Goal: Task Accomplishment & Management: Use online tool/utility

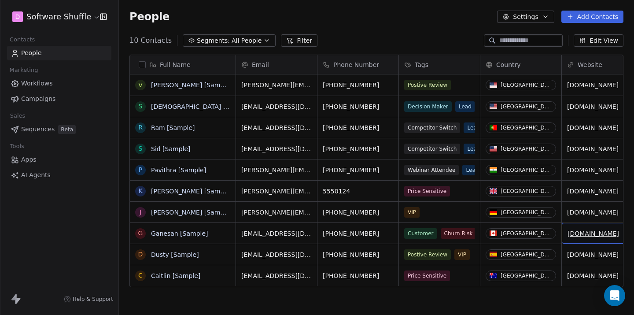
click at [41, 85] on span "Workflows" at bounding box center [37, 83] width 32 height 9
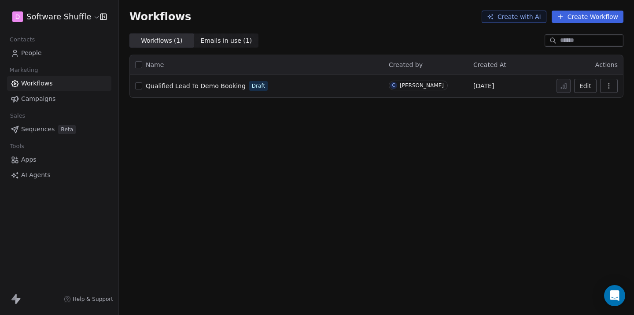
click at [575, 16] on button "Create Workflow" at bounding box center [588, 17] width 72 height 12
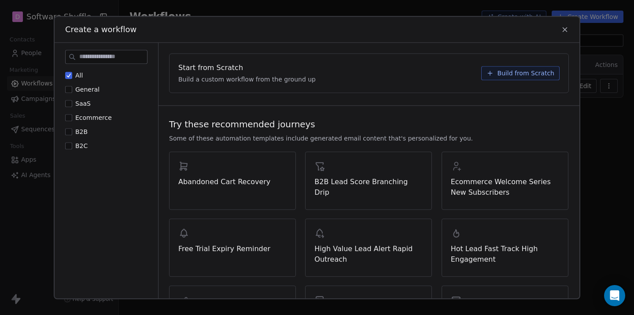
click at [71, 104] on button "SaaS" at bounding box center [68, 103] width 7 height 9
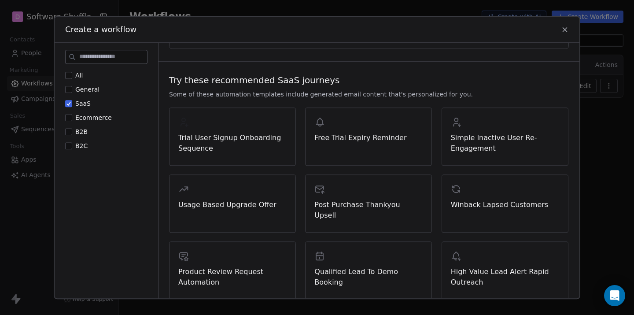
scroll to position [48, 0]
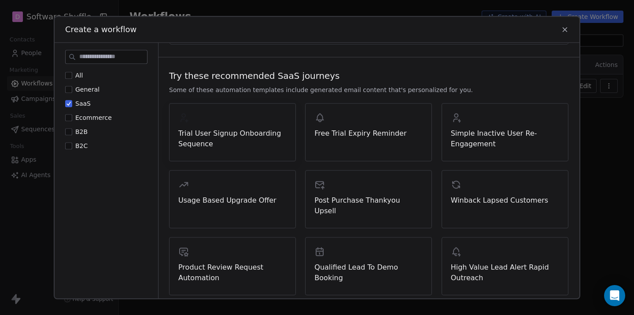
click at [248, 141] on span "Trial User Signup Onboarding Sequence" at bounding box center [232, 138] width 108 height 21
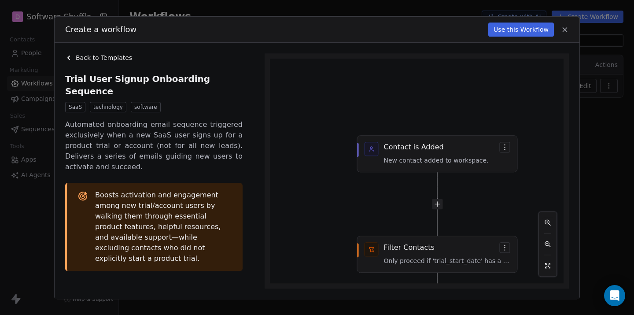
click at [528, 30] on button "Use this Workflow" at bounding box center [522, 29] width 66 height 14
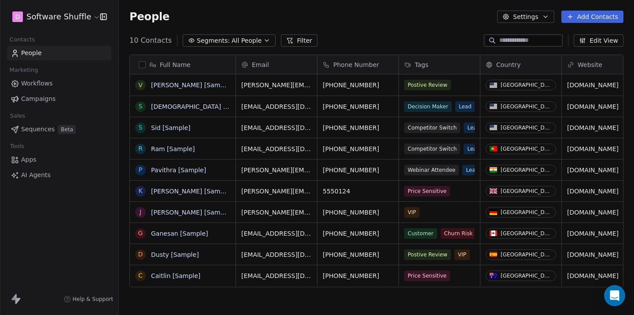
scroll to position [277, 515]
click at [49, 86] on span "Workflows" at bounding box center [37, 83] width 32 height 9
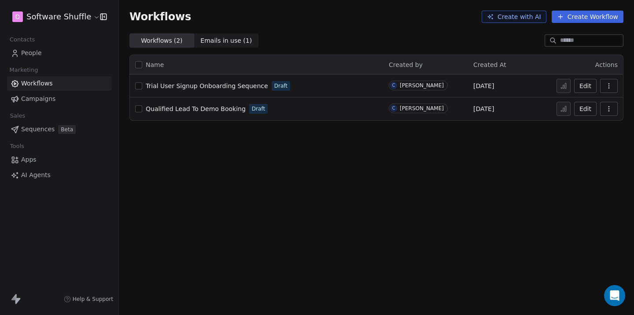
click at [198, 87] on span "Trial User Signup Onboarding Sequence" at bounding box center [207, 85] width 122 height 7
click at [50, 177] on link "AI Agents" at bounding box center [59, 175] width 104 height 15
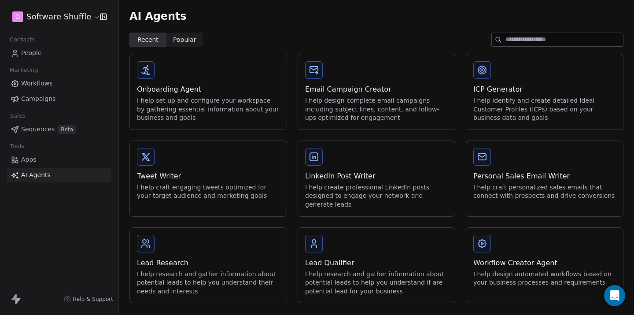
click at [28, 51] on span "People" at bounding box center [31, 52] width 21 height 9
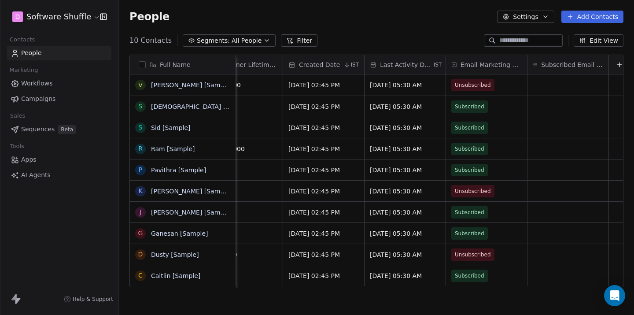
scroll to position [0, 775]
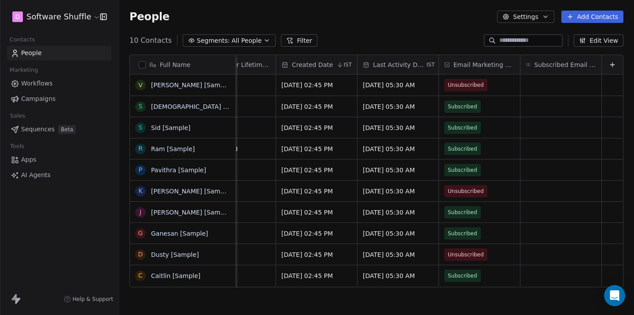
click at [494, 68] on span "Email Marketing Consent" at bounding box center [484, 64] width 61 height 9
click at [494, 68] on html "D Software Shuffle Contacts People Marketing Workflows Campaigns Sales Sequence…" at bounding box center [317, 157] width 634 height 315
click at [494, 68] on span "Email Marketing Consent" at bounding box center [484, 64] width 61 height 9
click at [498, 67] on html "D Software Shuffle Contacts People Marketing Workflows Campaigns Sales Sequence…" at bounding box center [317, 157] width 634 height 315
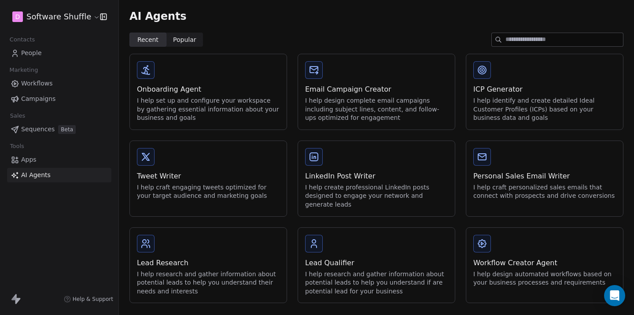
click at [69, 82] on link "Workflows" at bounding box center [59, 83] width 104 height 15
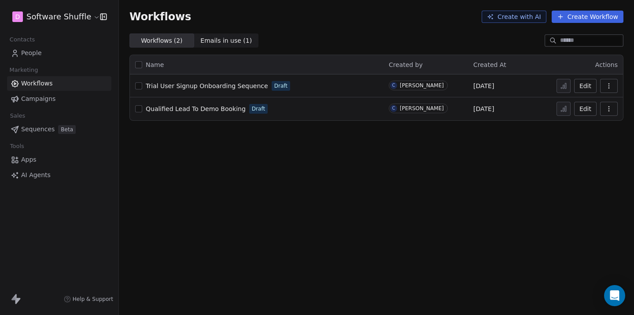
click at [59, 99] on link "Campaigns" at bounding box center [59, 99] width 104 height 15
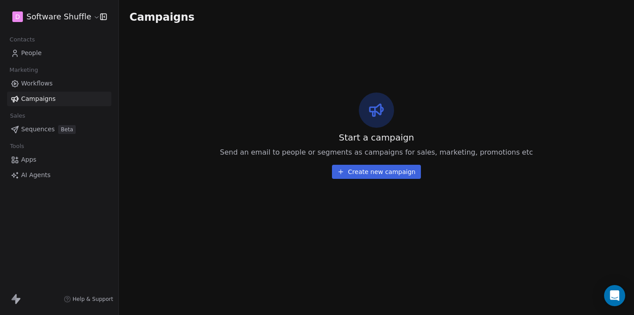
click at [66, 156] on link "Apps" at bounding box center [59, 159] width 104 height 15
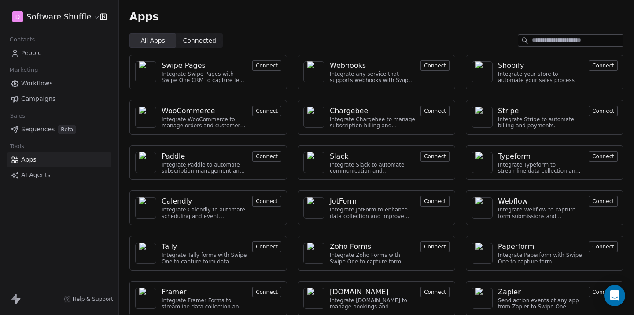
click at [269, 35] on div "All Apps All Apps Connected Connected" at bounding box center [376, 40] width 515 height 14
